Goal: Task Accomplishment & Management: Use online tool/utility

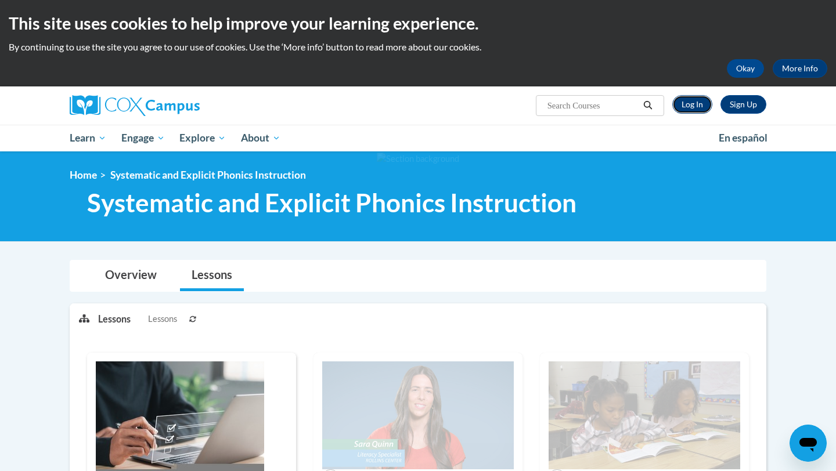
click at [686, 110] on link "Log In" at bounding box center [692, 104] width 40 height 19
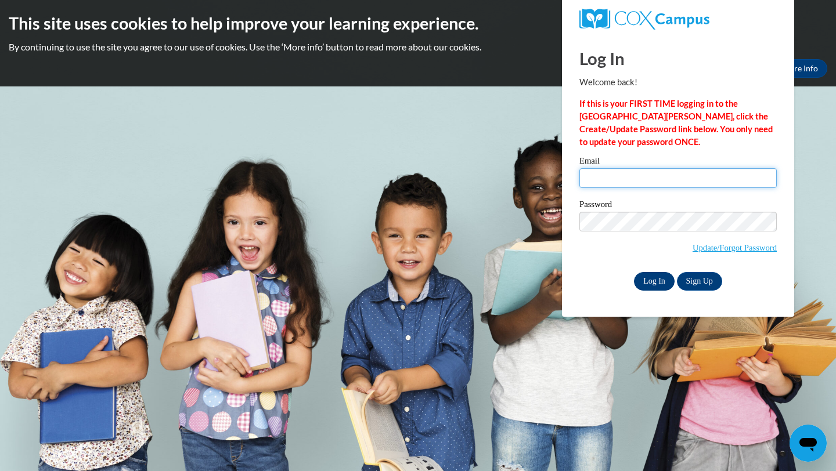
type input "jwhite34@my.waketech.edu"
click at [653, 276] on input "Log In" at bounding box center [654, 281] width 41 height 19
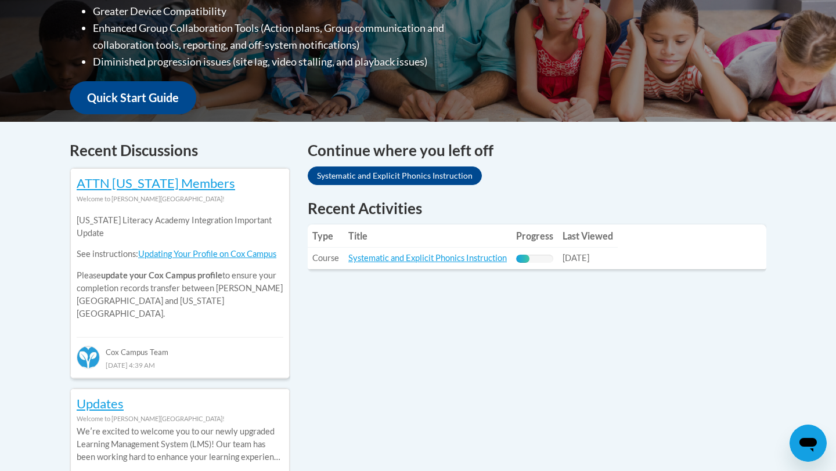
scroll to position [446, 0]
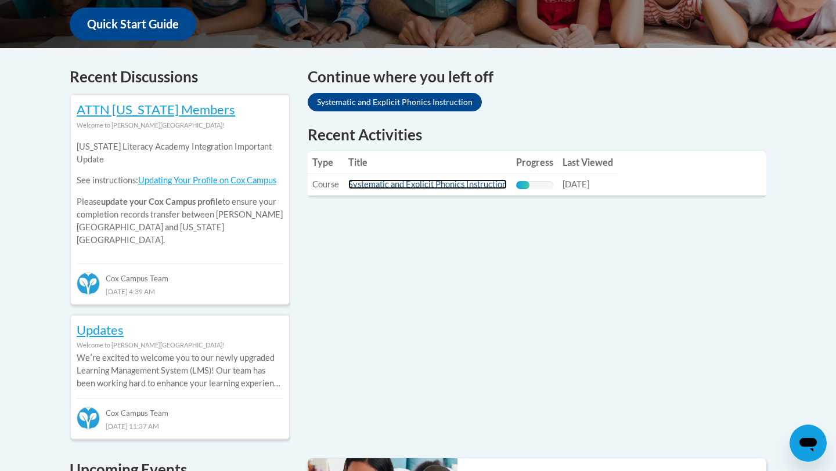
click at [433, 186] on link "Systematic and Explicit Phonics Instruction" at bounding box center [427, 184] width 158 height 10
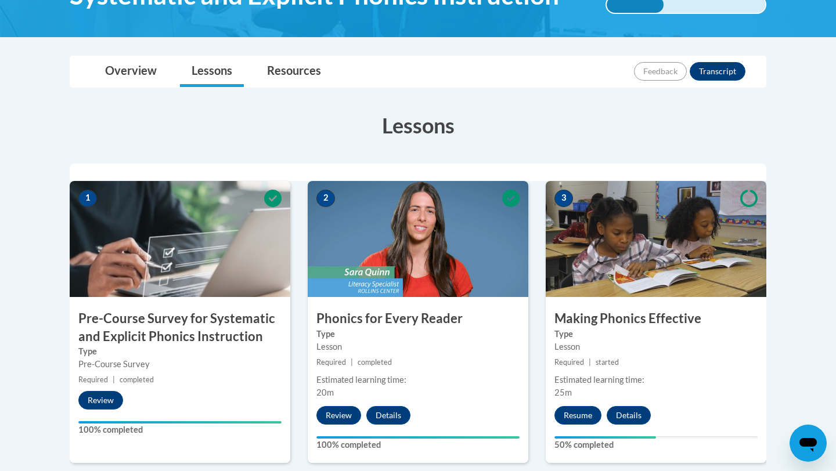
scroll to position [353, 0]
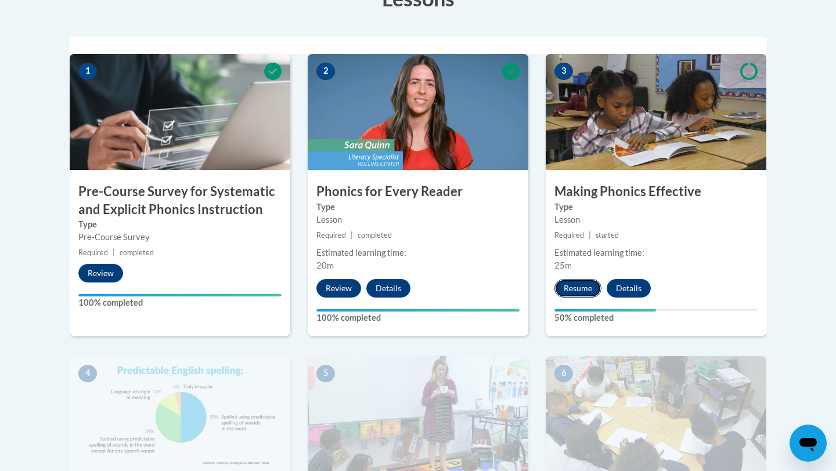
click at [580, 283] on button "Resume" at bounding box center [577, 288] width 47 height 19
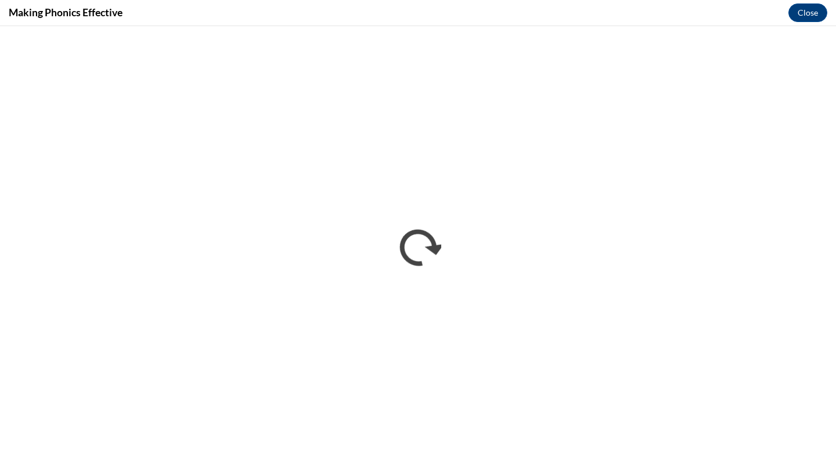
scroll to position [0, 0]
